Goal: Task Accomplishment & Management: Complete application form

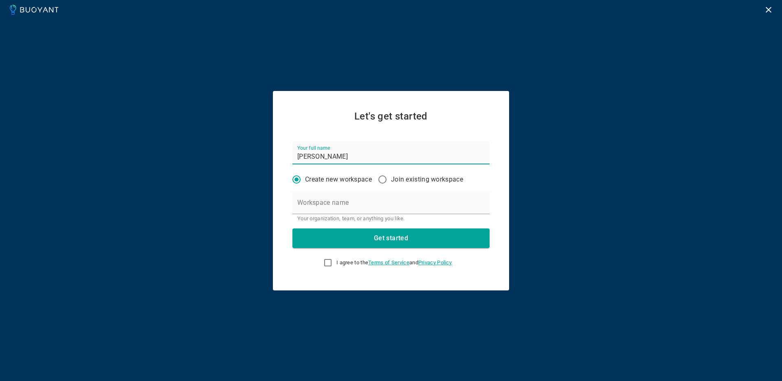
type input "[PERSON_NAME]"
click at [322, 200] on div "Workspace name Your organization, team, or anything you like." at bounding box center [391, 206] width 197 height 31
type input "blocktech"
click at [324, 260] on input "I agree to the Terms of Service and Privacy Policy" at bounding box center [328, 263] width 10 height 10
checkbox input "true"
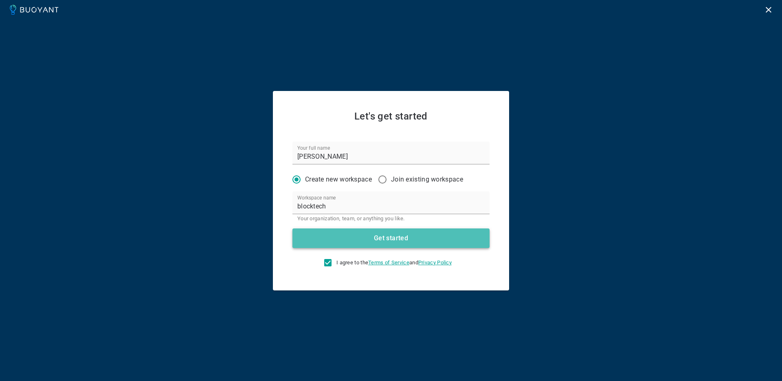
click at [347, 239] on button "Get started" at bounding box center [391, 238] width 197 height 20
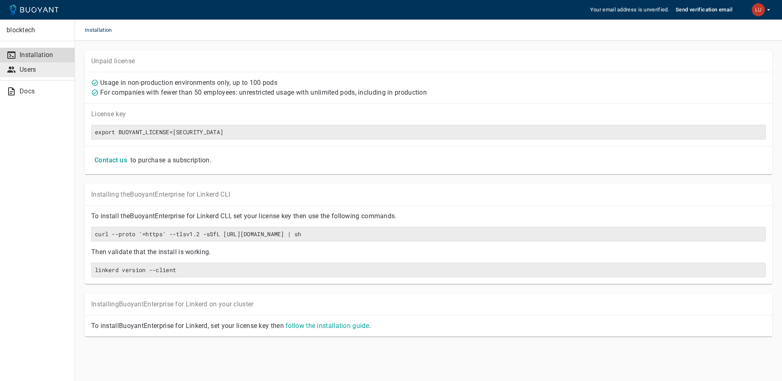
click at [43, 76] on link "Users" at bounding box center [37, 69] width 75 height 15
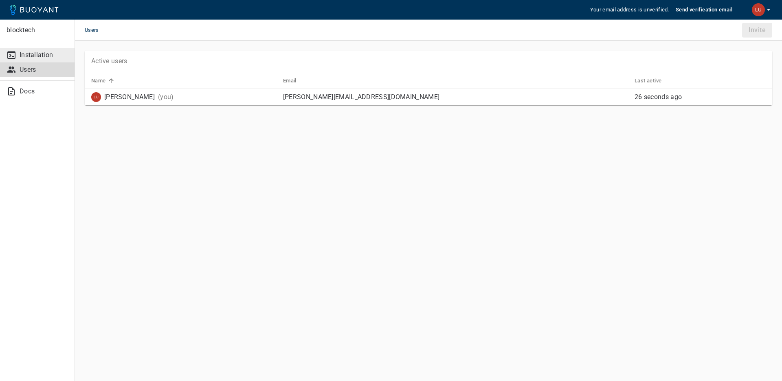
click at [35, 54] on p "Installation" at bounding box center [44, 55] width 48 height 8
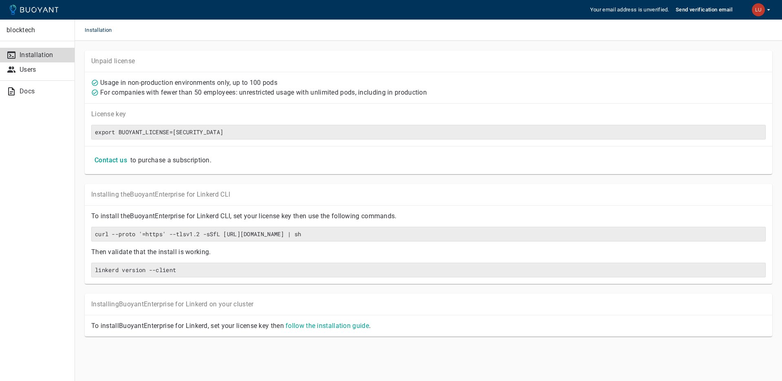
click at [161, 180] on div "Installing the Buoyant Enterprise for Linkerd CLI To install the Buoyant Enterp…" at bounding box center [424, 229] width 698 height 110
click at [35, 70] on p "Users" at bounding box center [44, 70] width 48 height 8
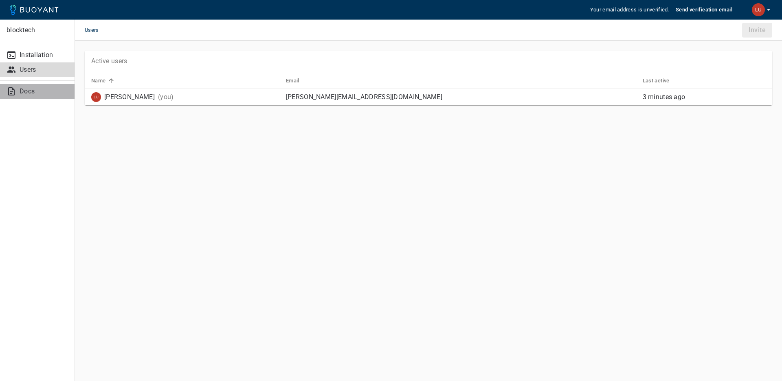
click at [34, 90] on p "Docs" at bounding box center [44, 91] width 48 height 8
